Goal: Use online tool/utility: Utilize a website feature to perform a specific function

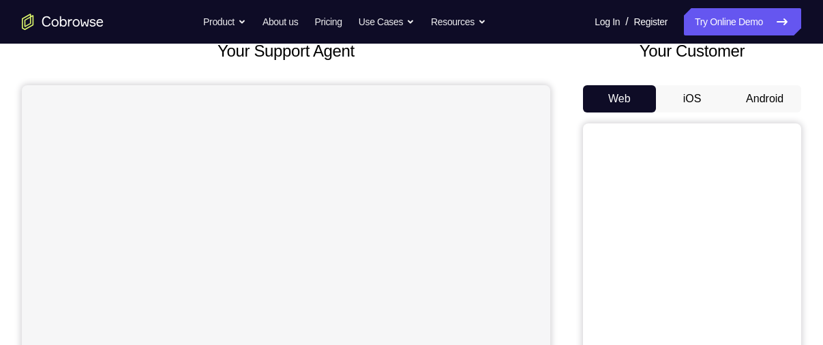
scroll to position [91, 0]
click at [742, 95] on button "Android" at bounding box center [764, 99] width 73 height 27
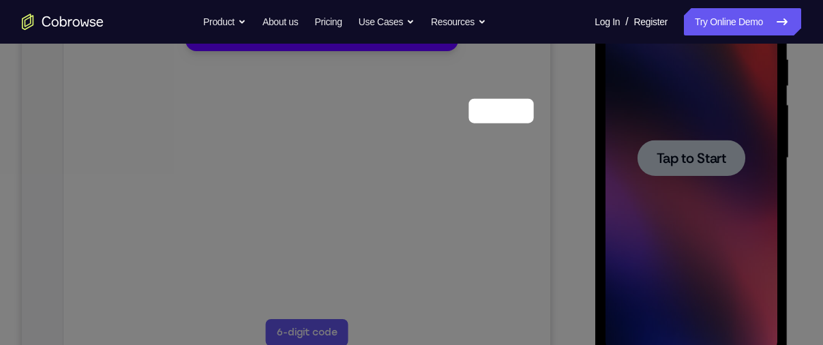
scroll to position [164, 0]
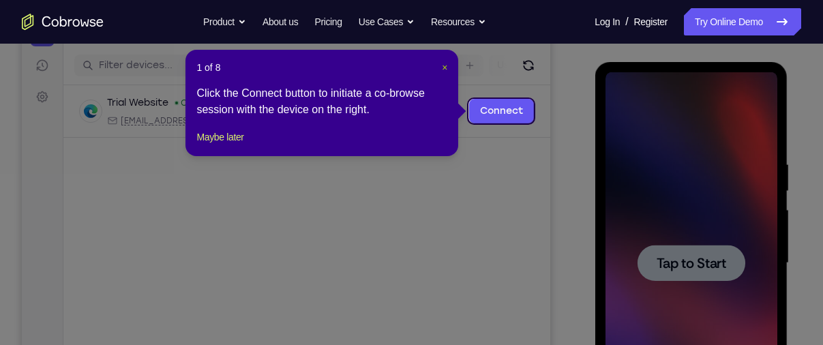
drag, startPoint x: 441, startPoint y: 70, endPoint x: 427, endPoint y: 57, distance: 18.8
click at [442, 70] on span "×" at bounding box center [444, 67] width 5 height 11
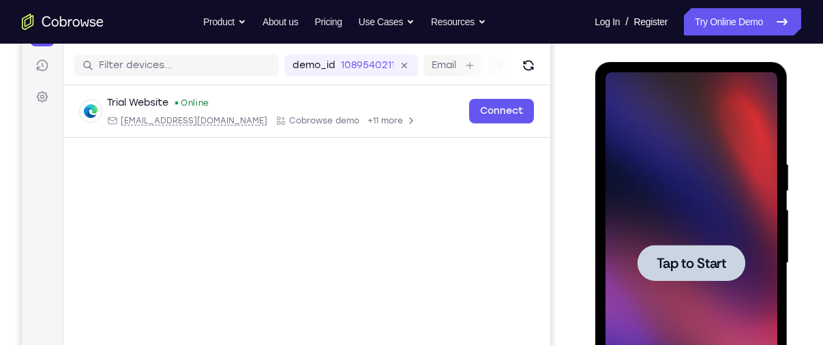
click at [688, 256] on span "Tap to Start" at bounding box center [691, 263] width 70 height 14
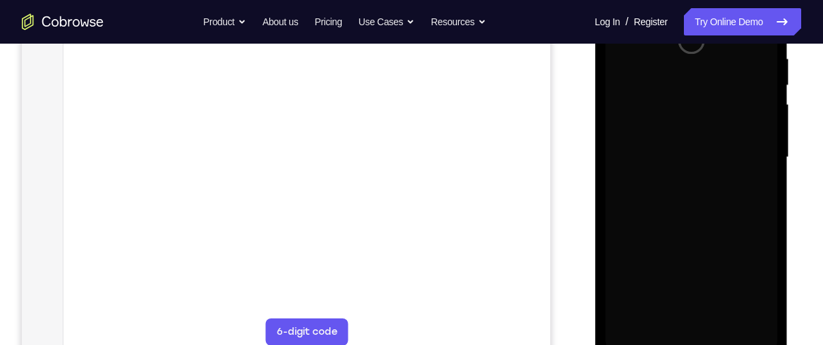
scroll to position [269, 0]
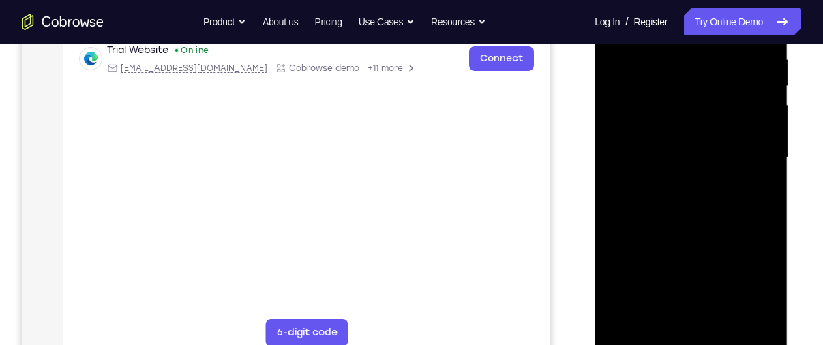
click at [692, 335] on div at bounding box center [691, 158] width 172 height 382
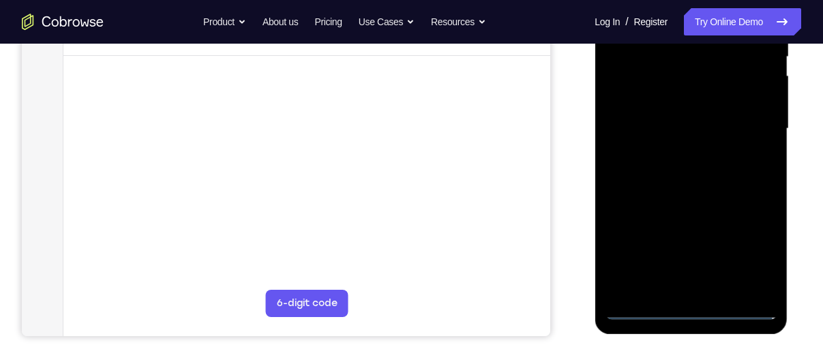
scroll to position [299, 0]
click at [754, 252] on div at bounding box center [691, 128] width 172 height 382
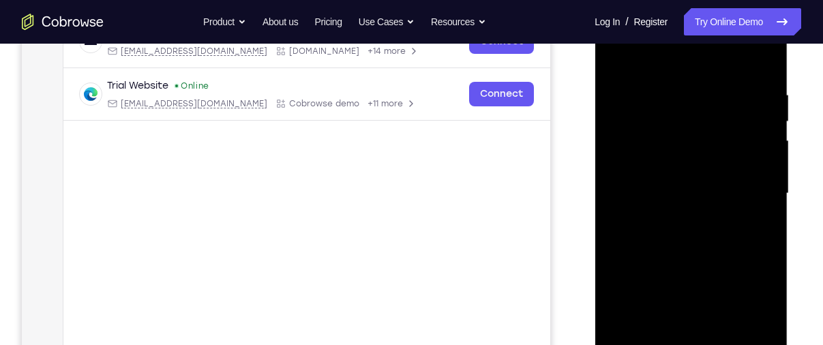
scroll to position [232, 0]
click at [670, 68] on div at bounding box center [691, 194] width 172 height 382
click at [633, 158] on div at bounding box center [691, 194] width 172 height 382
click at [643, 198] on div at bounding box center [691, 194] width 172 height 382
click at [648, 188] on div at bounding box center [691, 194] width 172 height 382
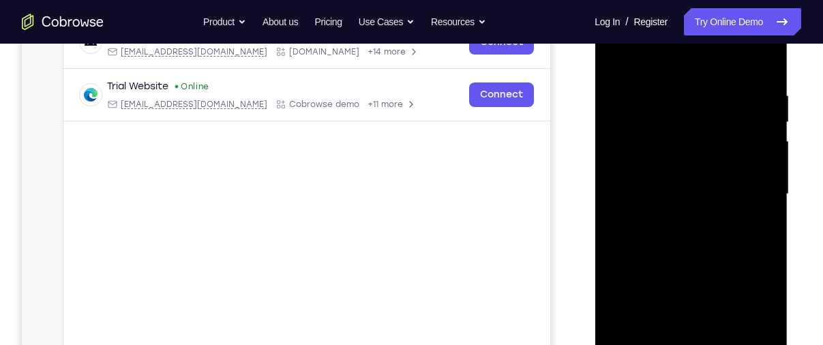
click at [635, 187] on div at bounding box center [691, 194] width 172 height 382
click at [656, 184] on div at bounding box center [691, 194] width 172 height 382
click at [663, 206] on div at bounding box center [691, 194] width 172 height 382
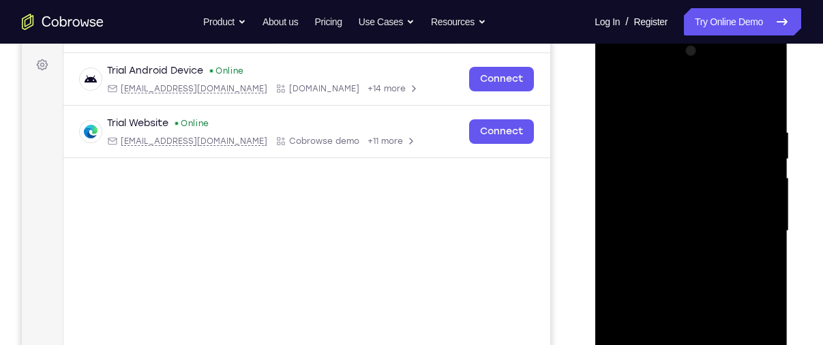
scroll to position [194, 0]
click at [750, 94] on div at bounding box center [691, 233] width 172 height 382
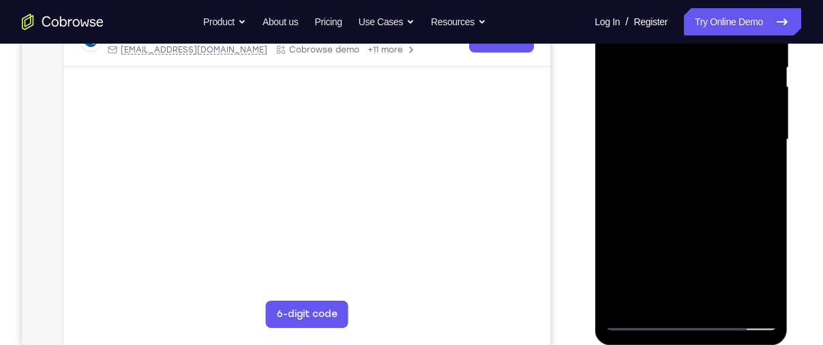
scroll to position [288, 0]
click at [709, 213] on div at bounding box center [691, 139] width 172 height 382
click at [720, 127] on div at bounding box center [691, 139] width 172 height 382
drag, startPoint x: 712, startPoint y: 213, endPoint x: 710, endPoint y: 159, distance: 54.6
click at [710, 159] on div at bounding box center [691, 139] width 172 height 382
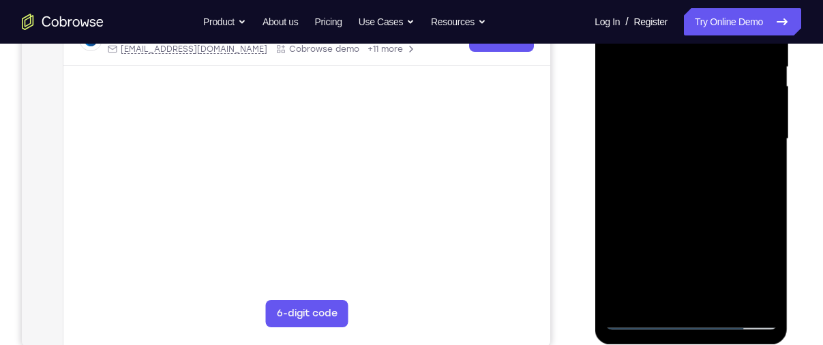
click at [710, 290] on div at bounding box center [691, 139] width 172 height 382
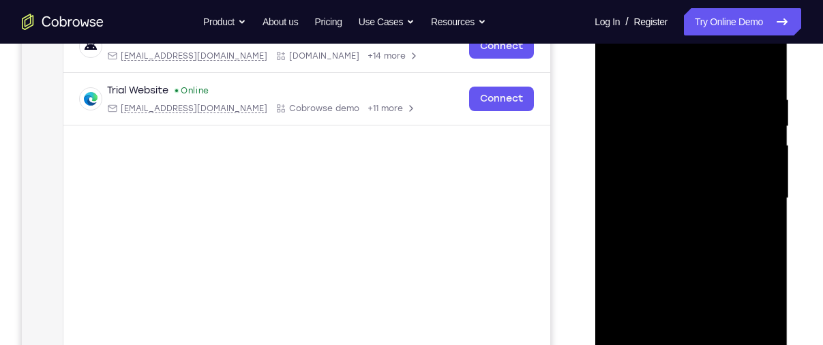
scroll to position [309, 0]
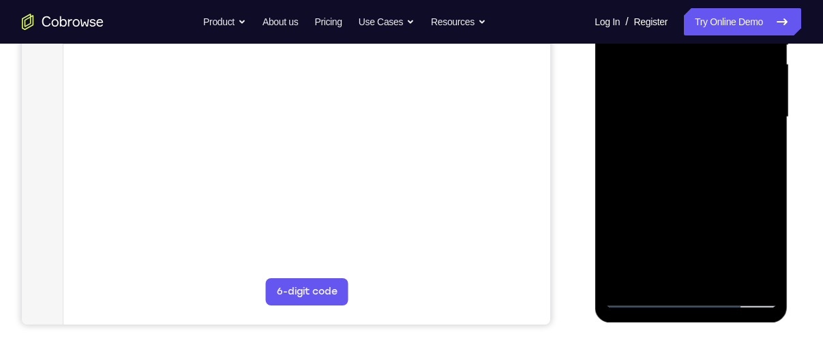
click at [708, 263] on div at bounding box center [691, 117] width 172 height 382
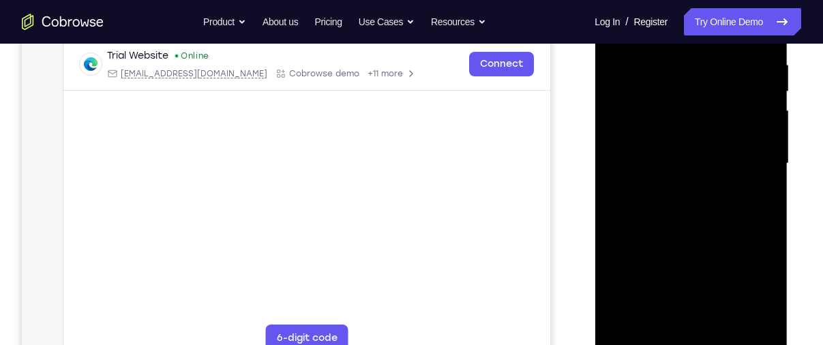
scroll to position [264, 0]
click at [696, 316] on div at bounding box center [691, 163] width 172 height 382
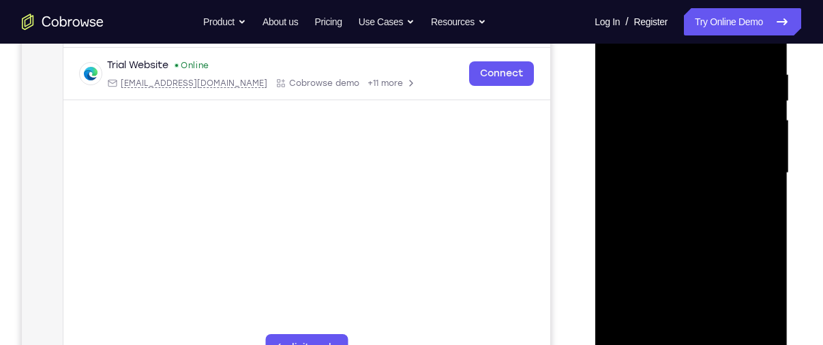
scroll to position [252, 0]
click at [651, 133] on div at bounding box center [691, 175] width 172 height 382
click at [675, 202] on div at bounding box center [691, 175] width 172 height 382
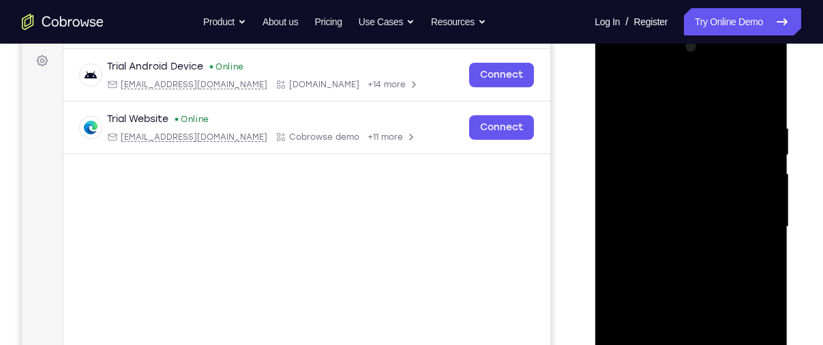
scroll to position [209, 0]
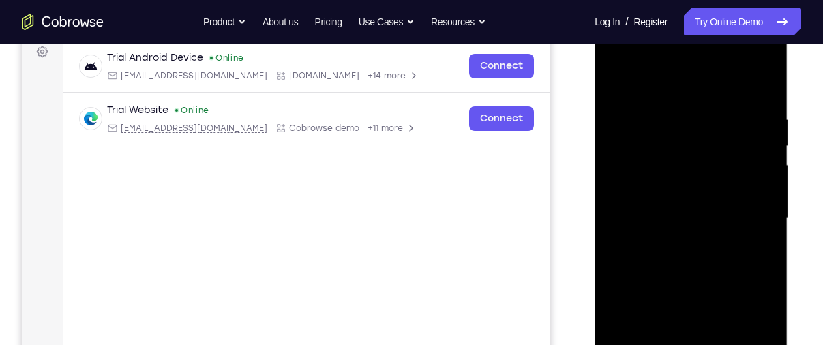
click at [653, 102] on div at bounding box center [691, 218] width 172 height 382
click at [731, 81] on div at bounding box center [691, 218] width 172 height 382
click at [757, 172] on div at bounding box center [691, 218] width 172 height 382
drag, startPoint x: 688, startPoint y: 213, endPoint x: 688, endPoint y: 116, distance: 96.8
click at [688, 116] on div at bounding box center [691, 218] width 172 height 382
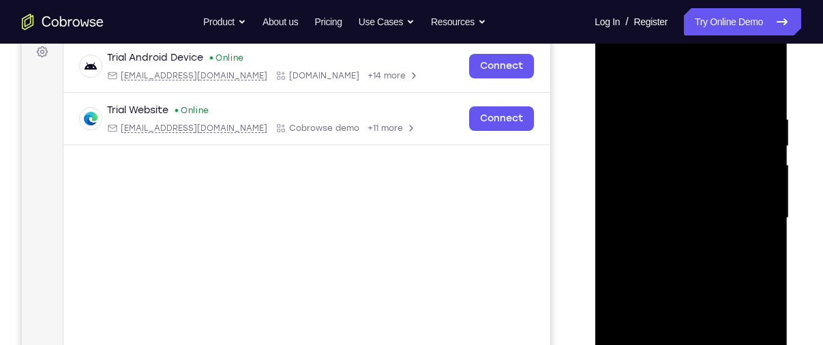
drag, startPoint x: 684, startPoint y: 243, endPoint x: 700, endPoint y: 89, distance: 154.9
click at [700, 89] on div at bounding box center [691, 218] width 172 height 382
drag, startPoint x: 688, startPoint y: 188, endPoint x: 701, endPoint y: 239, distance: 52.7
click at [701, 239] on div at bounding box center [691, 218] width 172 height 382
click at [767, 80] on div at bounding box center [691, 218] width 172 height 382
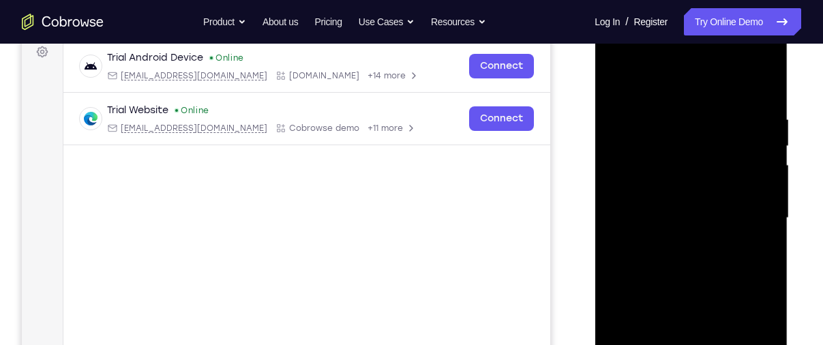
click at [765, 81] on div at bounding box center [691, 218] width 172 height 382
click at [704, 216] on div at bounding box center [691, 218] width 172 height 382
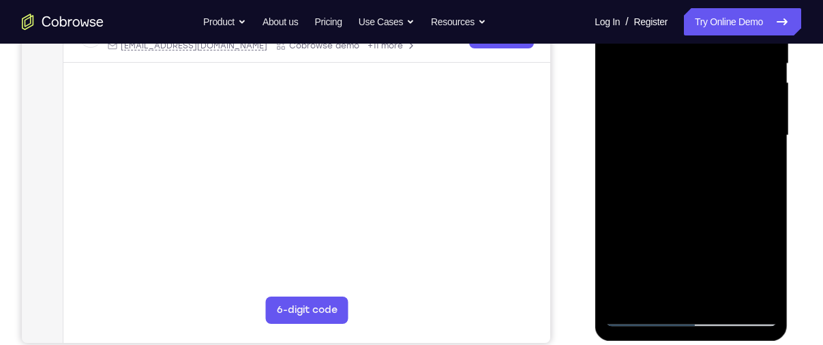
scroll to position [290, 0]
click at [620, 146] on div at bounding box center [691, 136] width 172 height 382
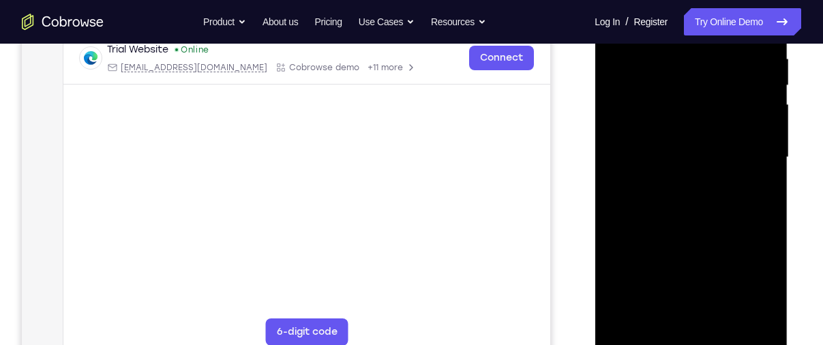
scroll to position [271, 0]
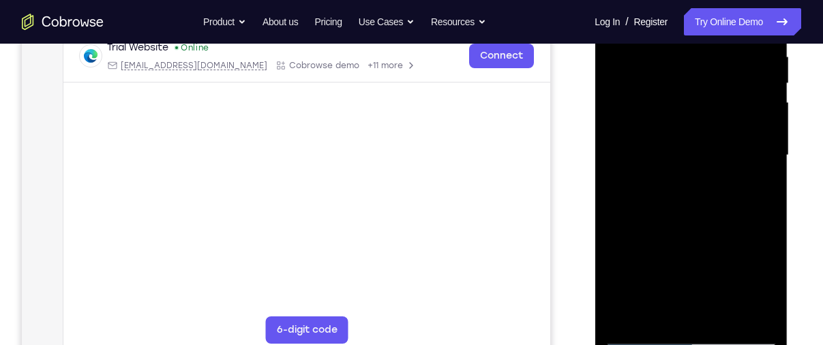
click at [616, 162] on div at bounding box center [691, 156] width 172 height 382
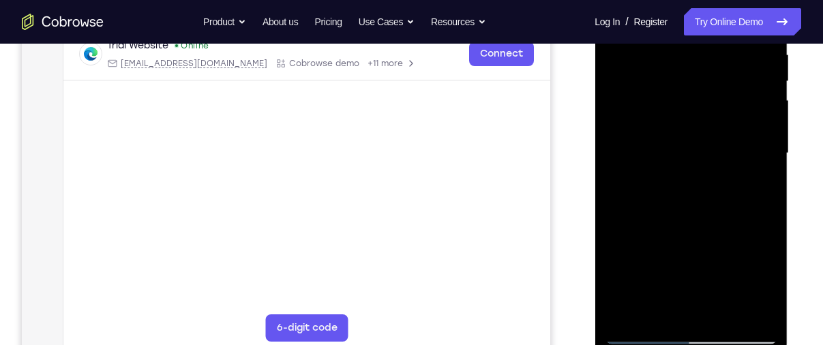
click at [618, 162] on div at bounding box center [691, 154] width 172 height 382
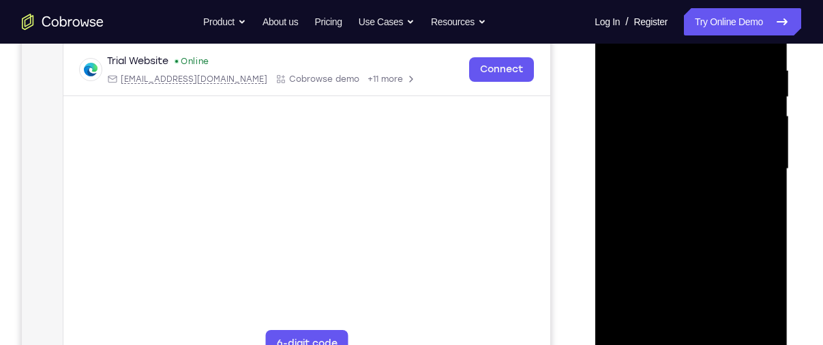
scroll to position [258, 0]
click at [609, 182] on div at bounding box center [691, 169] width 172 height 382
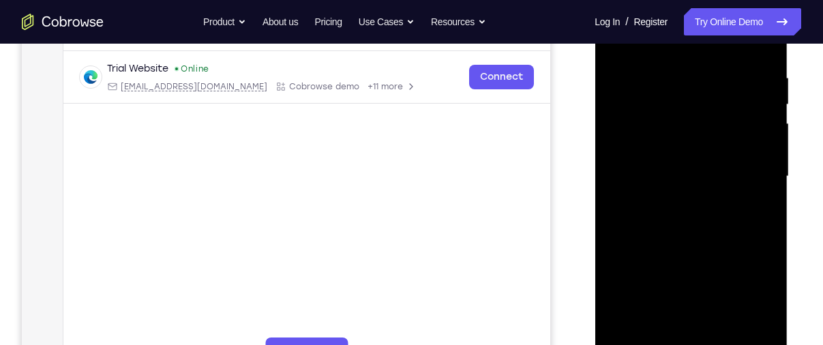
scroll to position [251, 0]
click at [621, 183] on div at bounding box center [691, 176] width 172 height 382
click at [614, 185] on div at bounding box center [691, 178] width 172 height 382
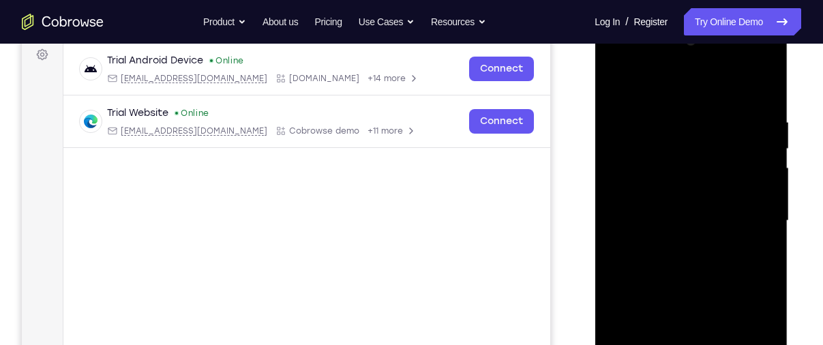
scroll to position [204, 0]
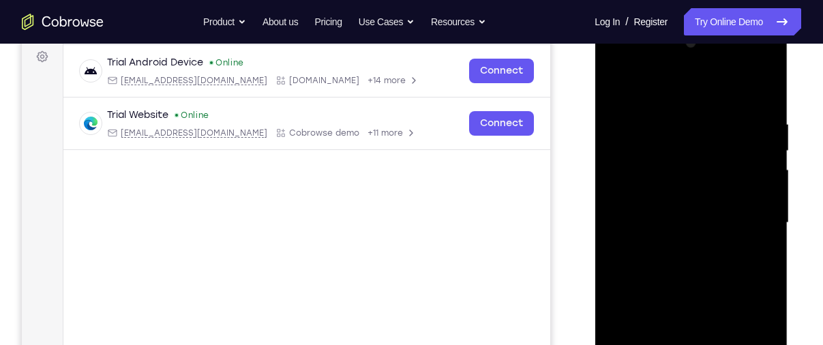
click at [613, 97] on div at bounding box center [691, 223] width 172 height 382
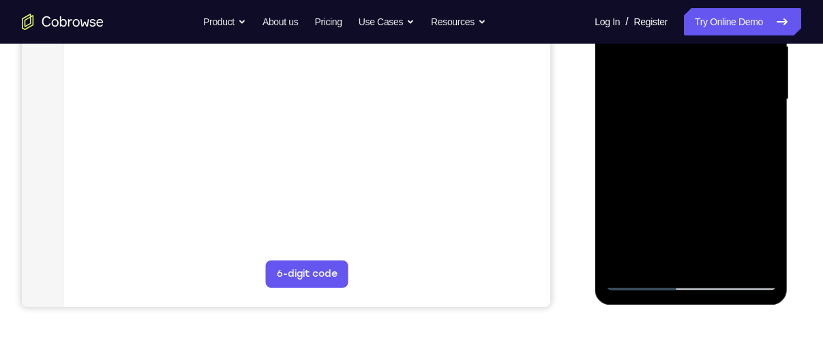
scroll to position [339, 0]
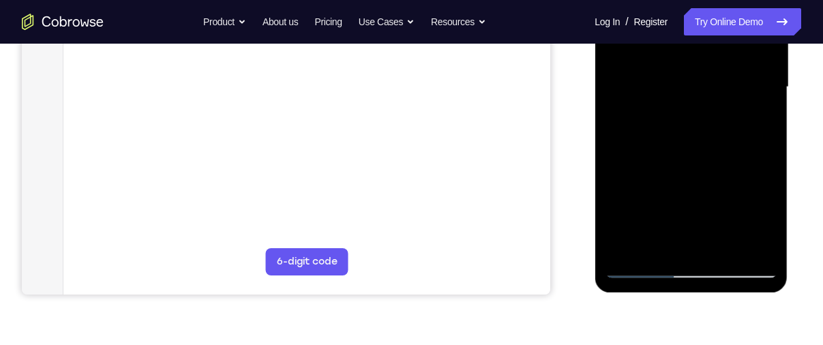
drag, startPoint x: 674, startPoint y: 189, endPoint x: 684, endPoint y: 112, distance: 77.0
click at [684, 112] on div at bounding box center [691, 87] width 172 height 382
click at [628, 91] on div at bounding box center [691, 87] width 172 height 382
drag, startPoint x: 690, startPoint y: 162, endPoint x: 695, endPoint y: 111, distance: 50.7
click at [695, 111] on div at bounding box center [691, 87] width 172 height 382
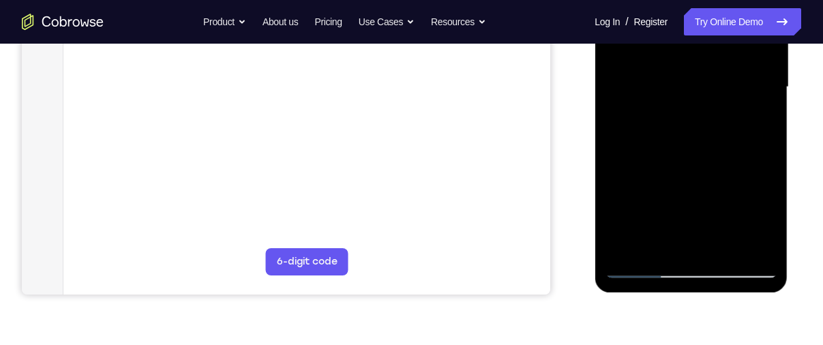
drag, startPoint x: 685, startPoint y: 200, endPoint x: 701, endPoint y: 98, distance: 102.8
click at [701, 98] on div at bounding box center [691, 87] width 172 height 382
drag, startPoint x: 691, startPoint y: 186, endPoint x: 695, endPoint y: 81, distance: 105.0
click at [695, 81] on div at bounding box center [691, 87] width 172 height 382
drag, startPoint x: 696, startPoint y: 202, endPoint x: 710, endPoint y: 68, distance: 135.0
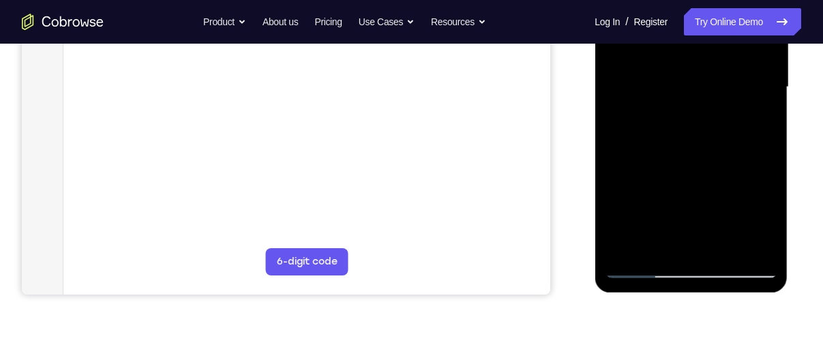
click at [710, 68] on div at bounding box center [691, 87] width 172 height 382
drag, startPoint x: 695, startPoint y: 192, endPoint x: 710, endPoint y: 70, distance: 122.2
click at [710, 70] on div at bounding box center [691, 87] width 172 height 382
drag, startPoint x: 700, startPoint y: 196, endPoint x: 728, endPoint y: 69, distance: 129.8
click at [728, 69] on div at bounding box center [691, 87] width 172 height 382
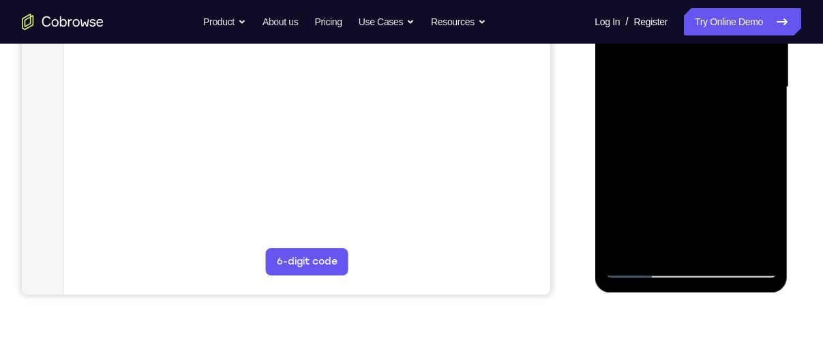
drag, startPoint x: 701, startPoint y: 175, endPoint x: 716, endPoint y: 56, distance: 120.2
click at [716, 56] on div at bounding box center [691, 87] width 172 height 382
drag, startPoint x: 707, startPoint y: 188, endPoint x: 722, endPoint y: 83, distance: 106.0
click at [722, 83] on div at bounding box center [691, 87] width 172 height 382
drag, startPoint x: 701, startPoint y: 163, endPoint x: 710, endPoint y: 61, distance: 101.9
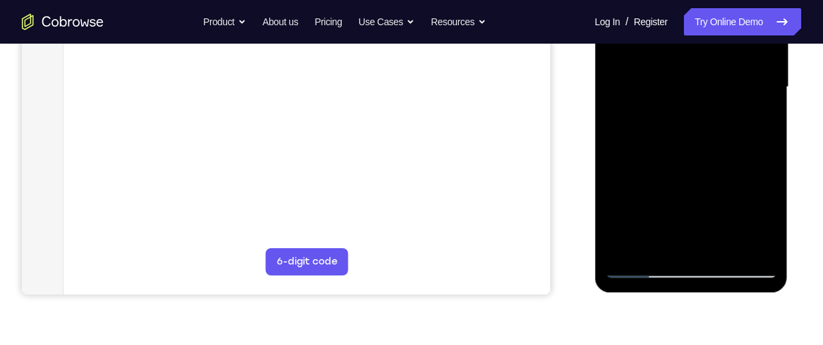
click at [710, 61] on div at bounding box center [691, 87] width 172 height 382
drag, startPoint x: 693, startPoint y: 197, endPoint x: 715, endPoint y: 85, distance: 114.0
click at [715, 85] on div at bounding box center [691, 87] width 172 height 382
drag, startPoint x: 686, startPoint y: 183, endPoint x: 695, endPoint y: 62, distance: 121.7
click at [695, 62] on div at bounding box center [691, 87] width 172 height 382
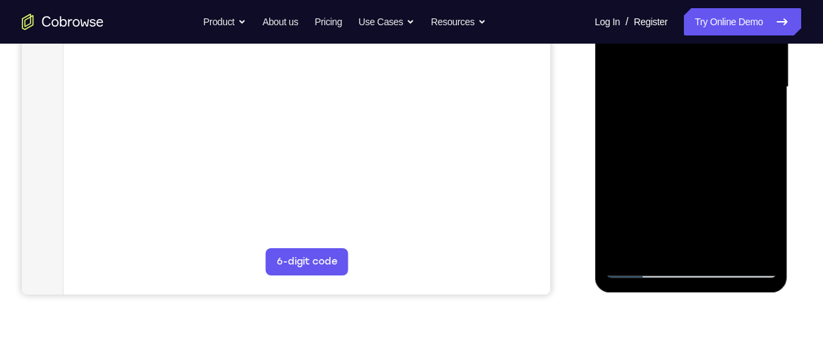
drag, startPoint x: 688, startPoint y: 198, endPoint x: 704, endPoint y: 91, distance: 108.8
click at [704, 91] on div at bounding box center [691, 87] width 172 height 382
drag, startPoint x: 696, startPoint y: 166, endPoint x: 700, endPoint y: 104, distance: 62.2
click at [700, 104] on div at bounding box center [691, 87] width 172 height 382
drag, startPoint x: 699, startPoint y: 163, endPoint x: 705, endPoint y: 98, distance: 65.0
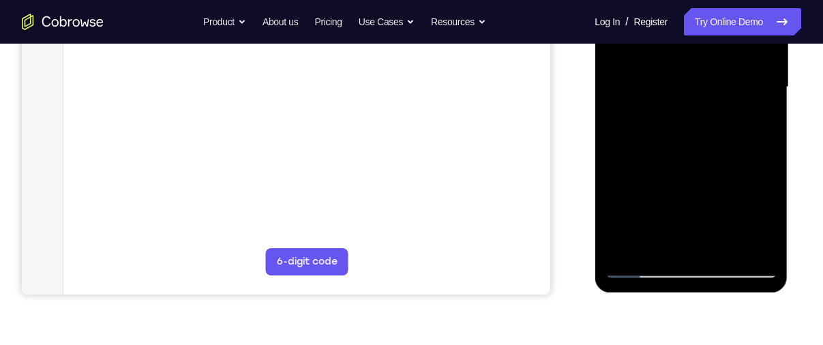
click at [705, 98] on div at bounding box center [691, 87] width 172 height 382
drag, startPoint x: 693, startPoint y: 213, endPoint x: 721, endPoint y: 63, distance: 151.9
click at [721, 63] on div at bounding box center [691, 87] width 172 height 382
drag, startPoint x: 693, startPoint y: 177, endPoint x: 705, endPoint y: 89, distance: 89.5
click at [705, 89] on div at bounding box center [691, 87] width 172 height 382
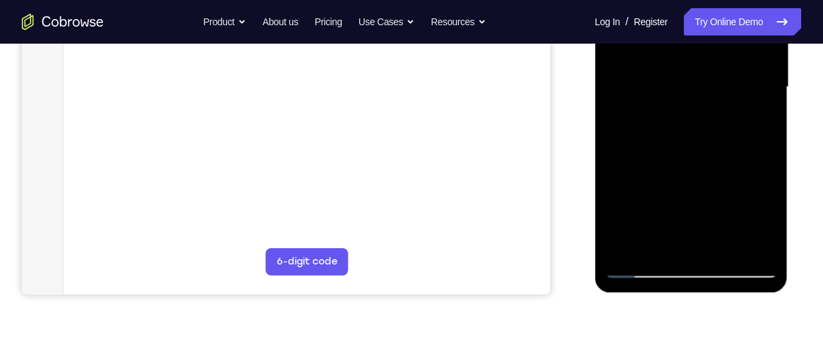
drag, startPoint x: 695, startPoint y: 151, endPoint x: 710, endPoint y: 76, distance: 76.6
click at [710, 76] on div at bounding box center [691, 87] width 172 height 382
drag, startPoint x: 696, startPoint y: 164, endPoint x: 703, endPoint y: 73, distance: 90.9
click at [703, 73] on div at bounding box center [691, 87] width 172 height 382
drag, startPoint x: 684, startPoint y: 212, endPoint x: 685, endPoint y: 84, distance: 128.2
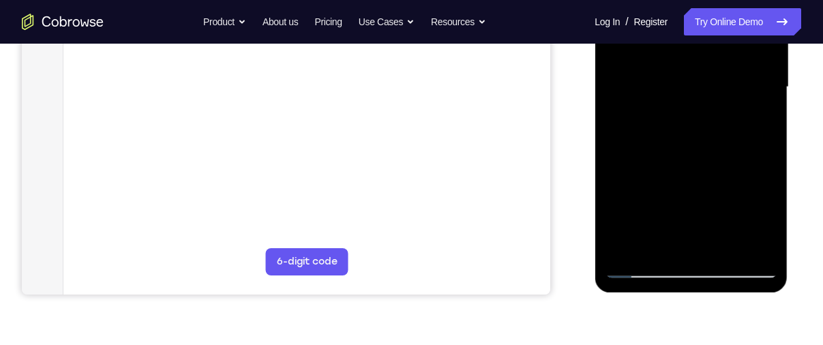
click at [685, 84] on div at bounding box center [691, 87] width 172 height 382
drag, startPoint x: 683, startPoint y: 214, endPoint x: 688, endPoint y: 84, distance: 130.3
click at [688, 84] on div at bounding box center [691, 87] width 172 height 382
drag, startPoint x: 684, startPoint y: 175, endPoint x: 689, endPoint y: 72, distance: 103.1
click at [689, 72] on div at bounding box center [691, 87] width 172 height 382
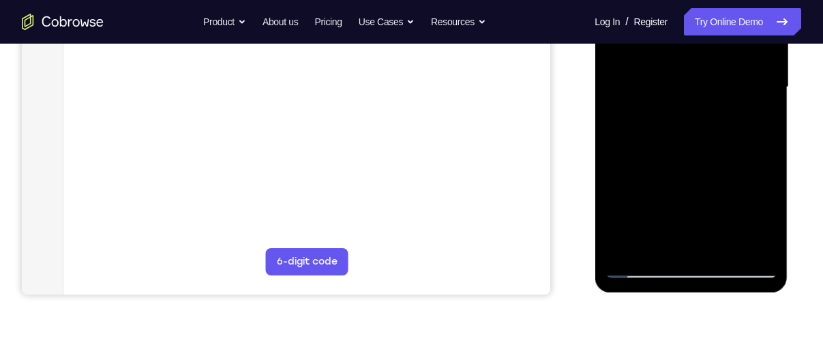
click at [629, 159] on div at bounding box center [691, 87] width 172 height 382
drag, startPoint x: 682, startPoint y: 207, endPoint x: 682, endPoint y: 63, distance: 143.1
click at [682, 63] on div at bounding box center [691, 87] width 172 height 382
drag, startPoint x: 693, startPoint y: 179, endPoint x: 704, endPoint y: 57, distance: 122.6
click at [704, 57] on div at bounding box center [691, 87] width 172 height 382
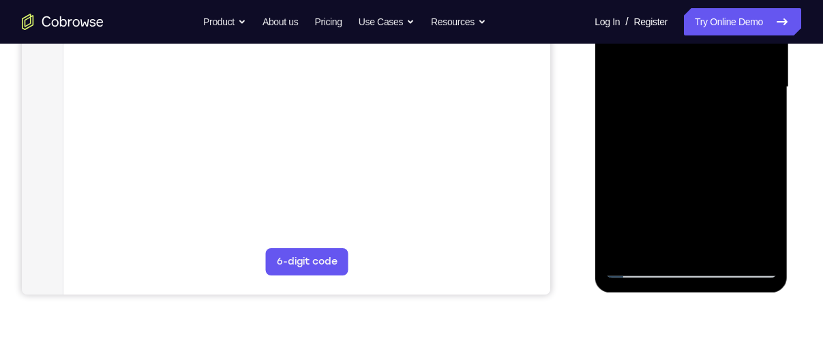
drag, startPoint x: 706, startPoint y: 208, endPoint x: 723, endPoint y: 45, distance: 163.7
click at [723, 45] on div at bounding box center [691, 87] width 172 height 382
drag, startPoint x: 703, startPoint y: 182, endPoint x: 711, endPoint y: 71, distance: 111.4
click at [711, 71] on div at bounding box center [691, 87] width 172 height 382
drag, startPoint x: 691, startPoint y: 213, endPoint x: 710, endPoint y: 85, distance: 129.5
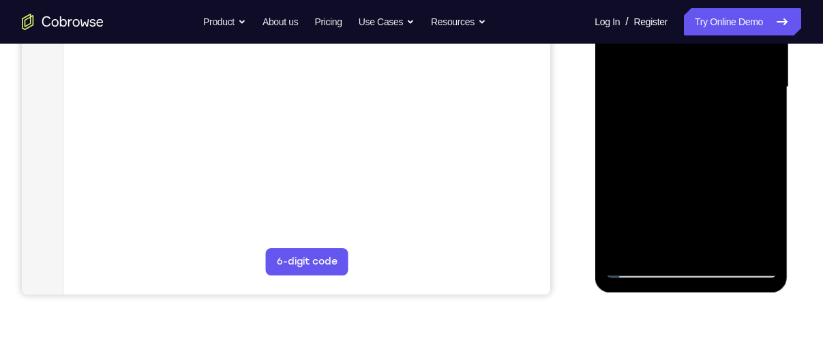
click at [710, 85] on div at bounding box center [691, 87] width 172 height 382
drag, startPoint x: 701, startPoint y: 192, endPoint x: 711, endPoint y: 87, distance: 104.8
click at [711, 87] on div at bounding box center [691, 87] width 172 height 382
drag, startPoint x: 700, startPoint y: 187, endPoint x: 703, endPoint y: 65, distance: 122.7
click at [703, 65] on div at bounding box center [691, 87] width 172 height 382
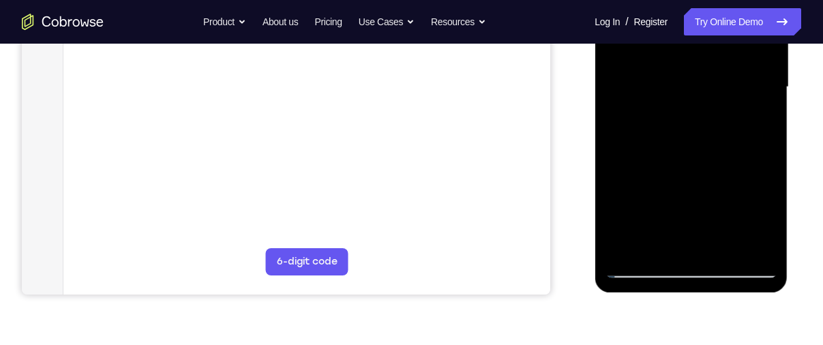
drag, startPoint x: 703, startPoint y: 190, endPoint x: 714, endPoint y: 98, distance: 92.7
click at [714, 98] on div at bounding box center [691, 87] width 172 height 382
drag, startPoint x: 700, startPoint y: 184, endPoint x: 703, endPoint y: 109, distance: 75.0
click at [703, 109] on div at bounding box center [691, 87] width 172 height 382
drag, startPoint x: 697, startPoint y: 197, endPoint x: 710, endPoint y: 72, distance: 126.0
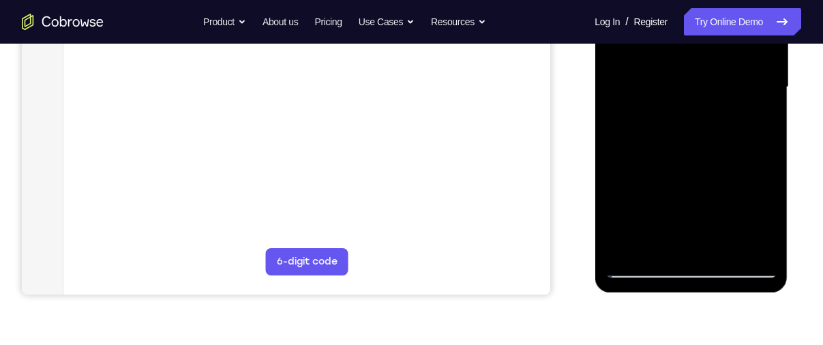
click at [710, 72] on div at bounding box center [691, 87] width 172 height 382
drag, startPoint x: 674, startPoint y: 213, endPoint x: 686, endPoint y: 121, distance: 93.5
click at [686, 121] on div at bounding box center [691, 87] width 172 height 382
click at [641, 125] on div at bounding box center [691, 87] width 172 height 382
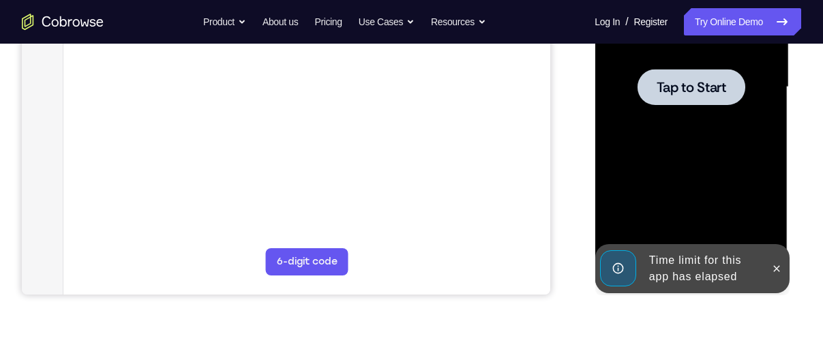
drag, startPoint x: 661, startPoint y: 202, endPoint x: 667, endPoint y: 106, distance: 96.3
